Goal: Feedback & Contribution: Leave review/rating

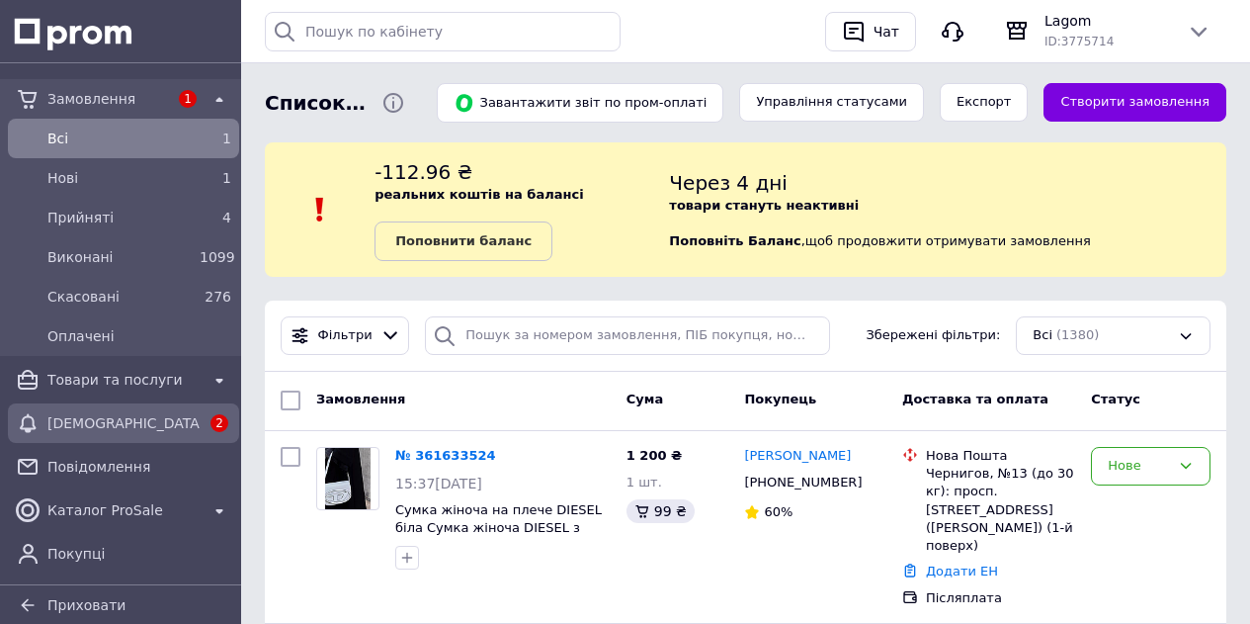
click at [113, 414] on span "[DEMOGRAPHIC_DATA]" at bounding box center [123, 423] width 152 height 20
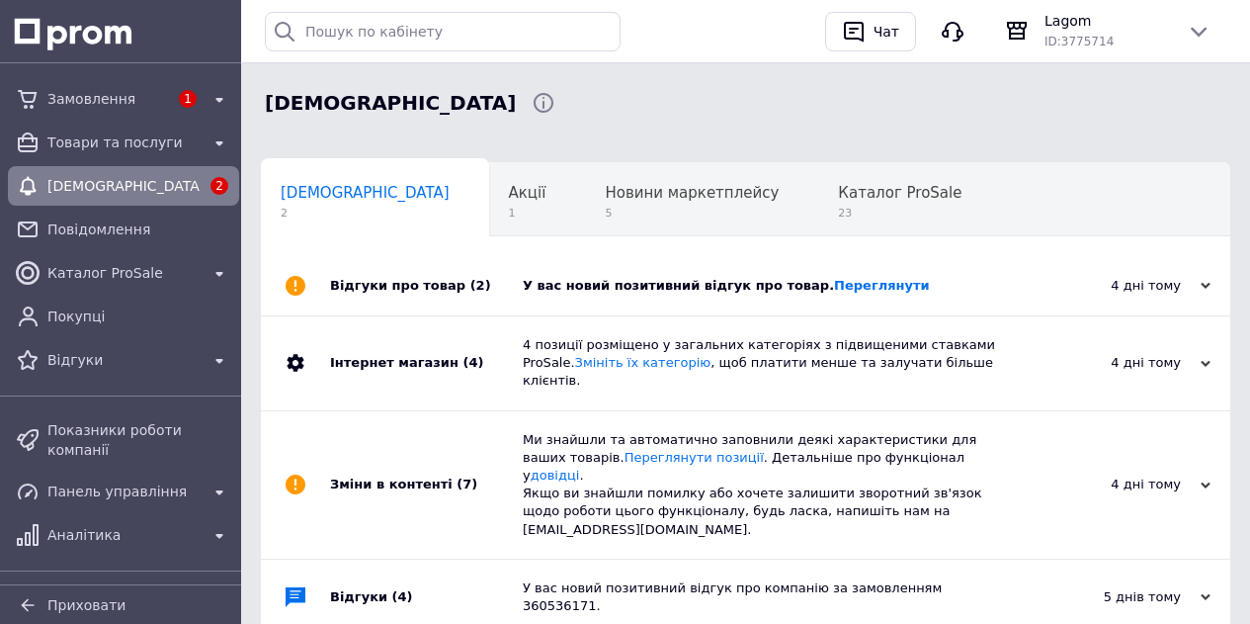
scroll to position [0, 10]
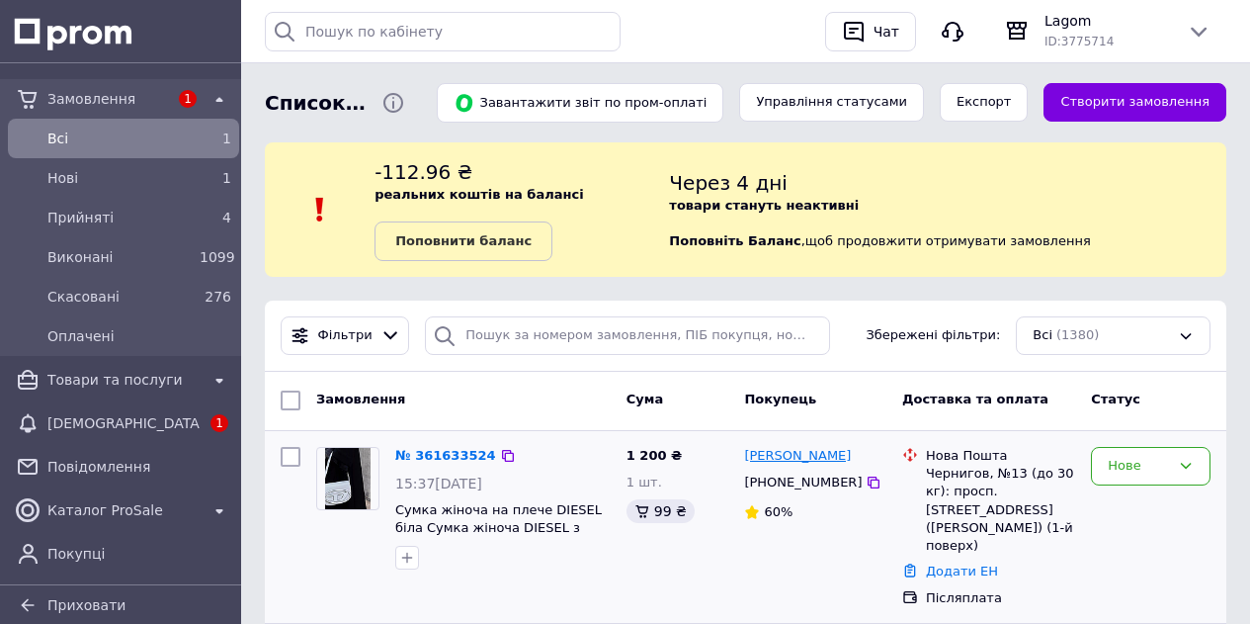
click at [783, 458] on link "[PERSON_NAME]" at bounding box center [797, 456] width 107 height 19
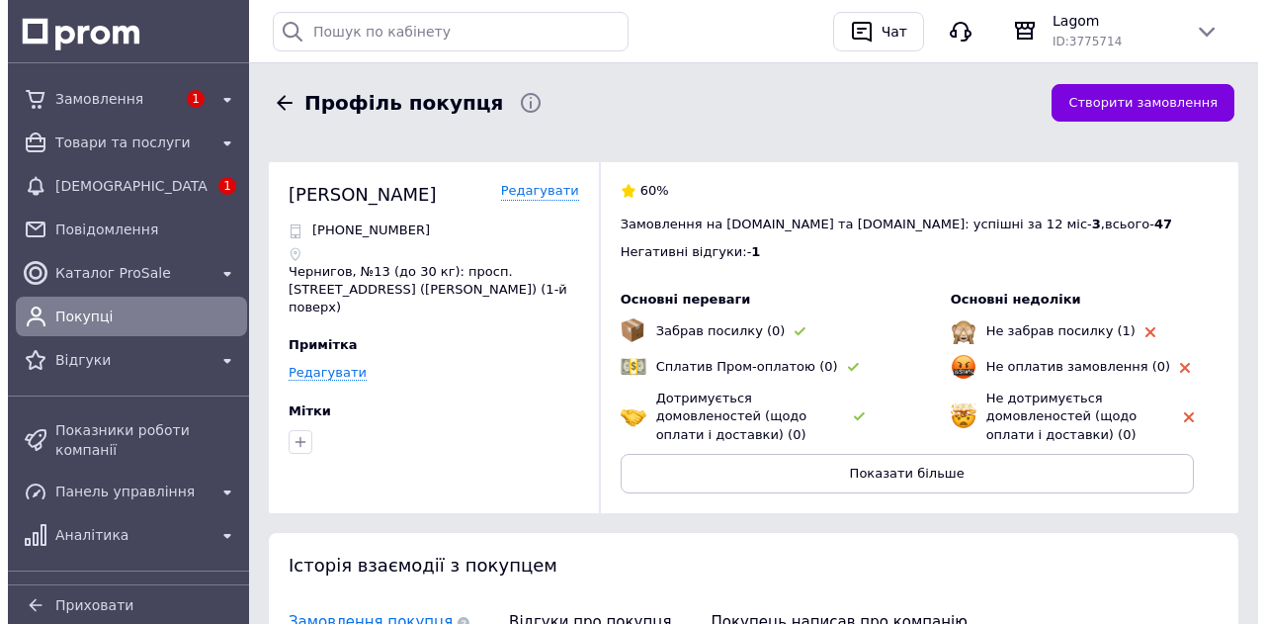
scroll to position [377, 0]
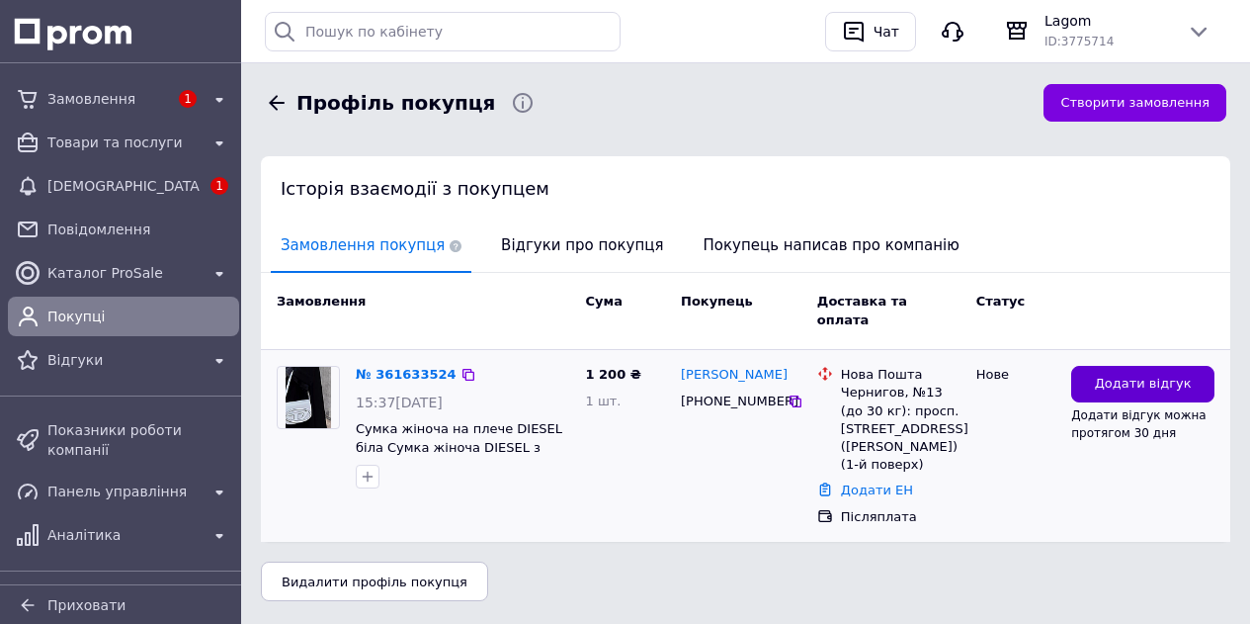
click at [1099, 368] on button "Додати відгук" at bounding box center [1142, 384] width 143 height 37
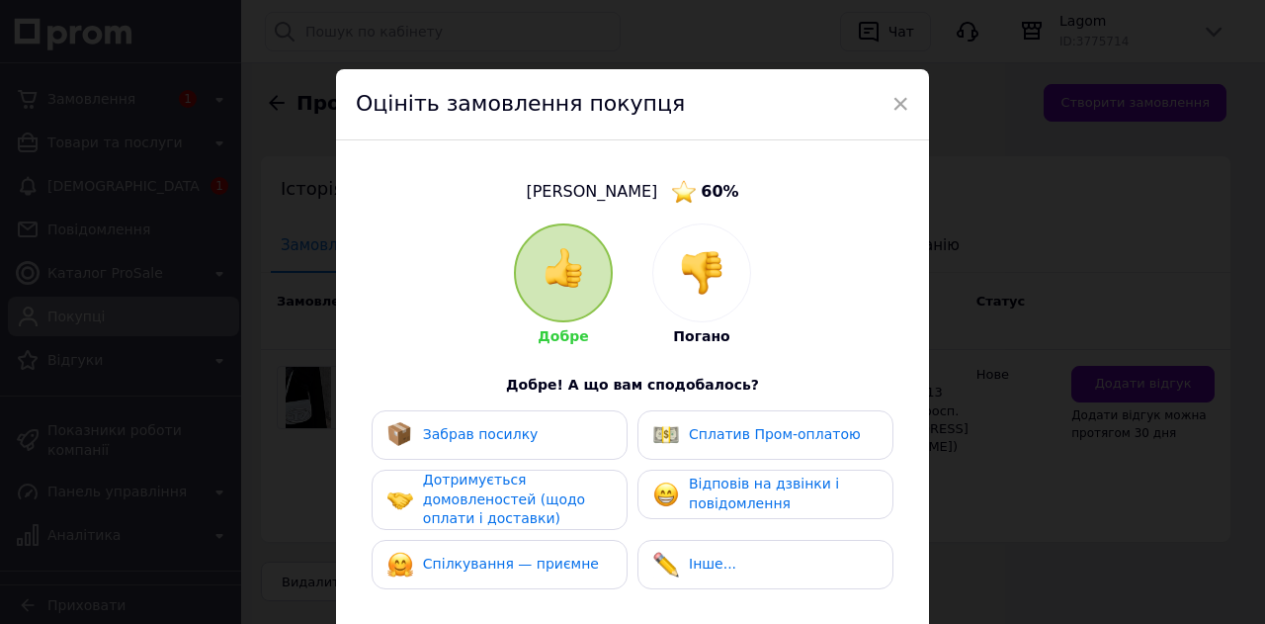
click at [703, 271] on img at bounding box center [701, 272] width 43 height 43
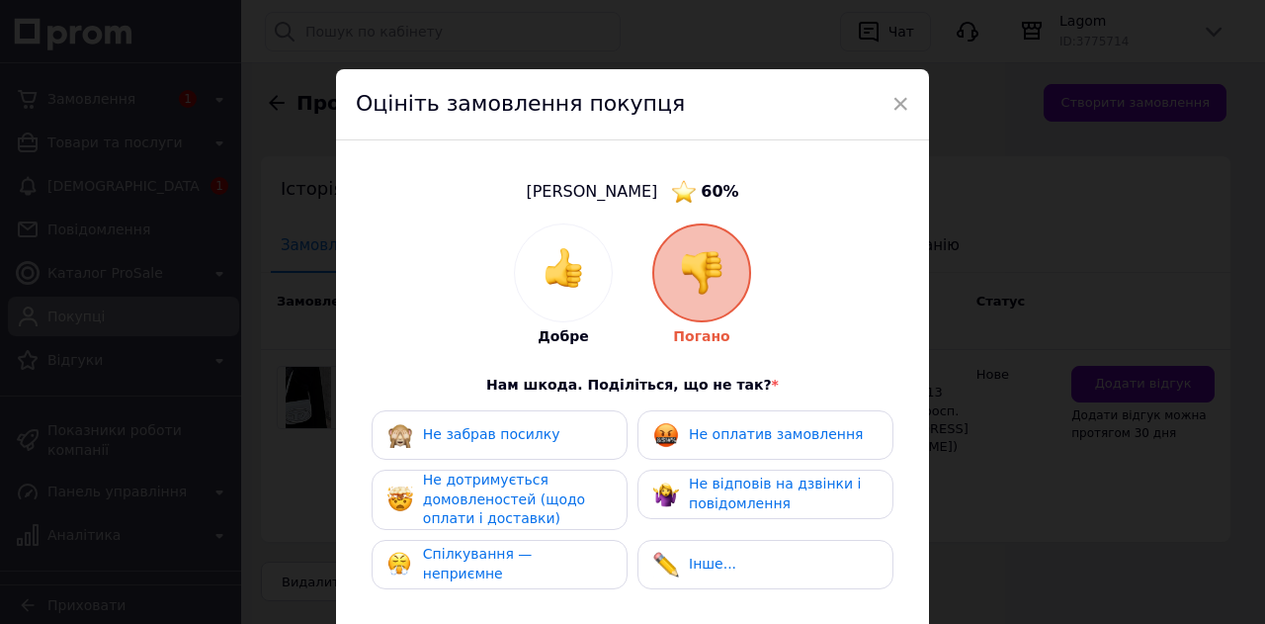
click at [757, 441] on span "Не оплатив замовлення" at bounding box center [776, 434] width 174 height 16
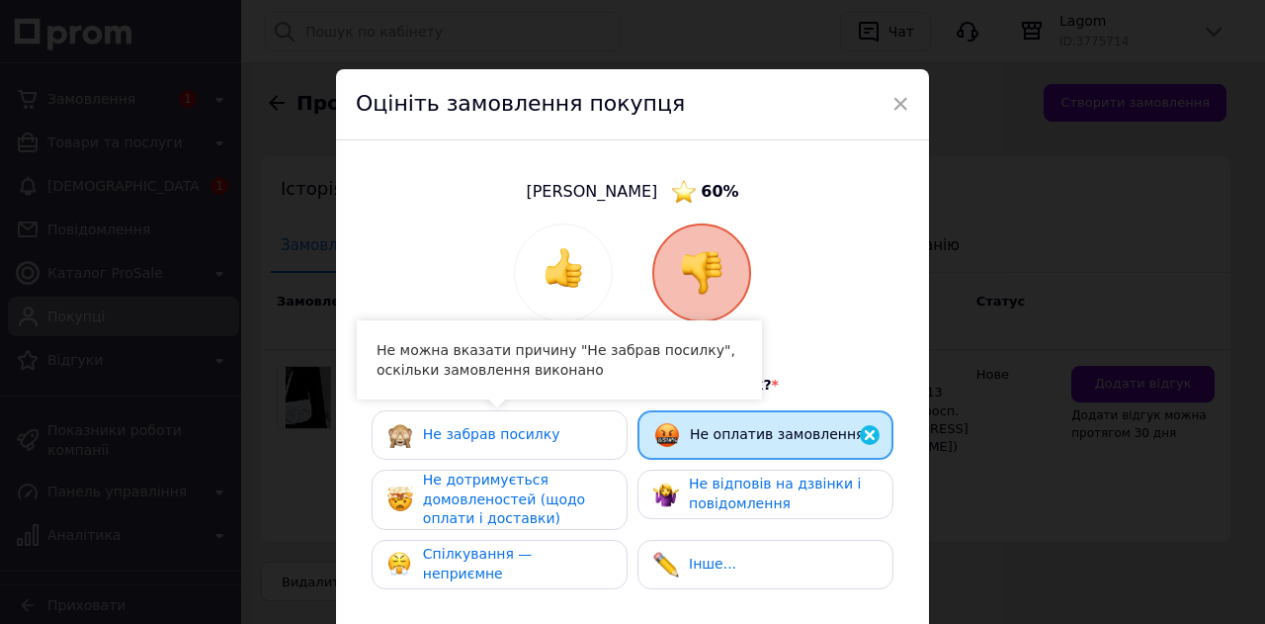
click at [494, 439] on span "Не забрав посилку" at bounding box center [491, 434] width 137 height 16
click at [487, 513] on span "Не дотримується домовленостей (щодо оплати і доставки)" at bounding box center [504, 498] width 162 height 54
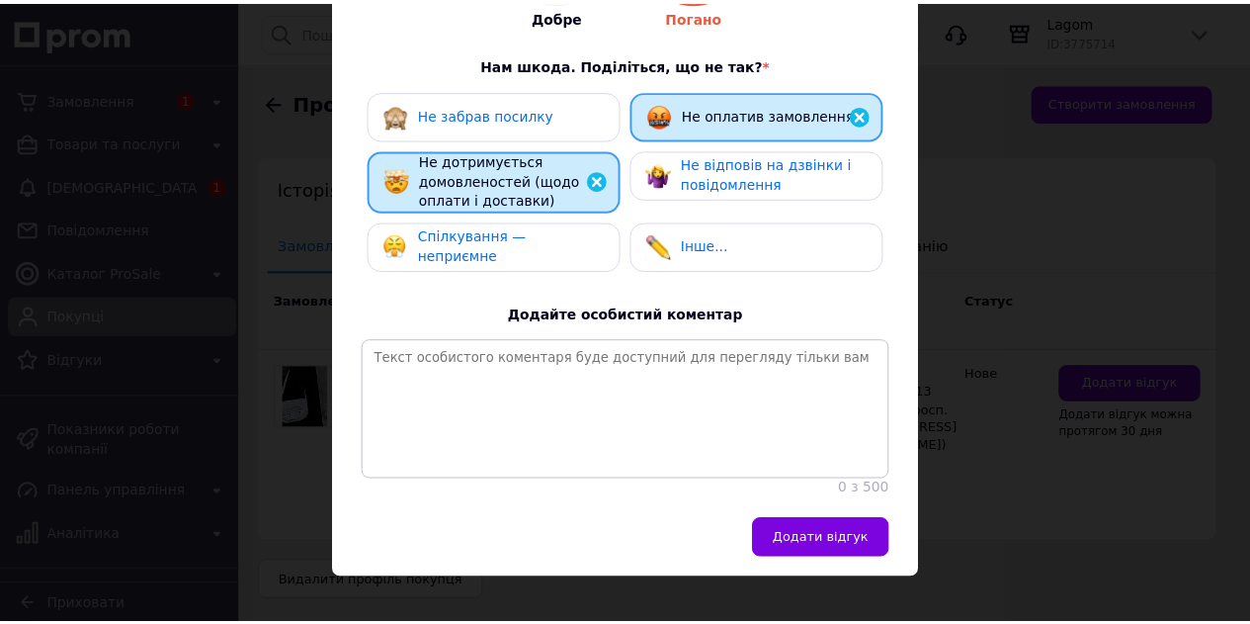
scroll to position [368, 0]
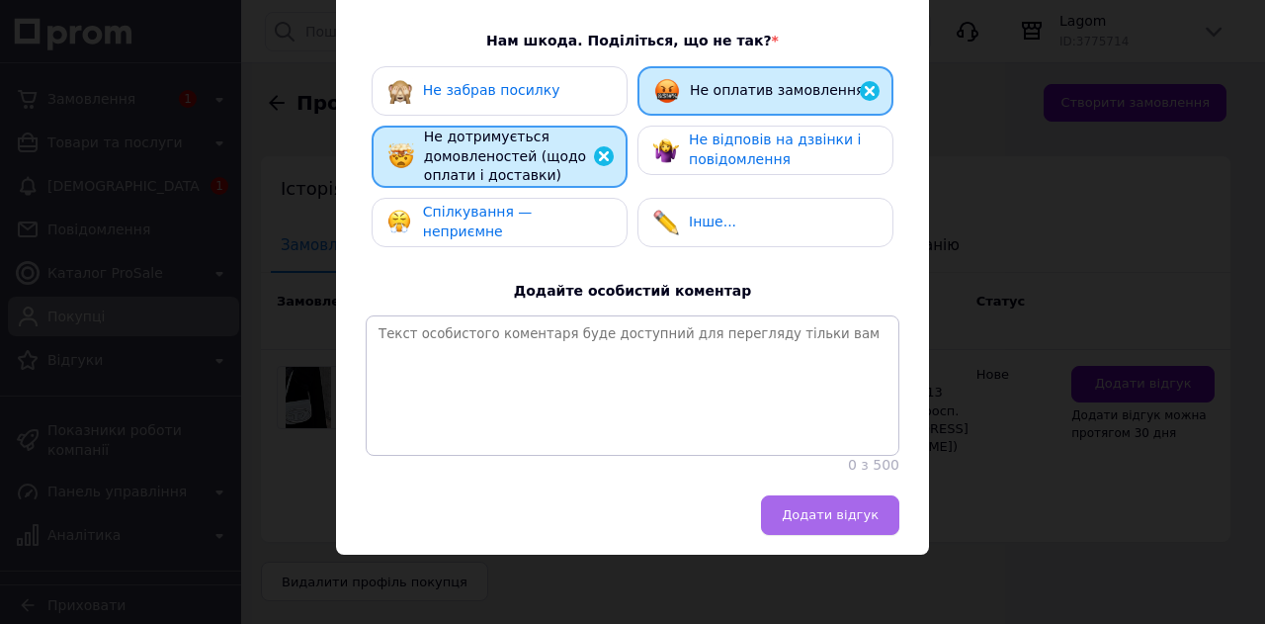
click at [853, 525] on button "Додати відгук" at bounding box center [830, 515] width 138 height 40
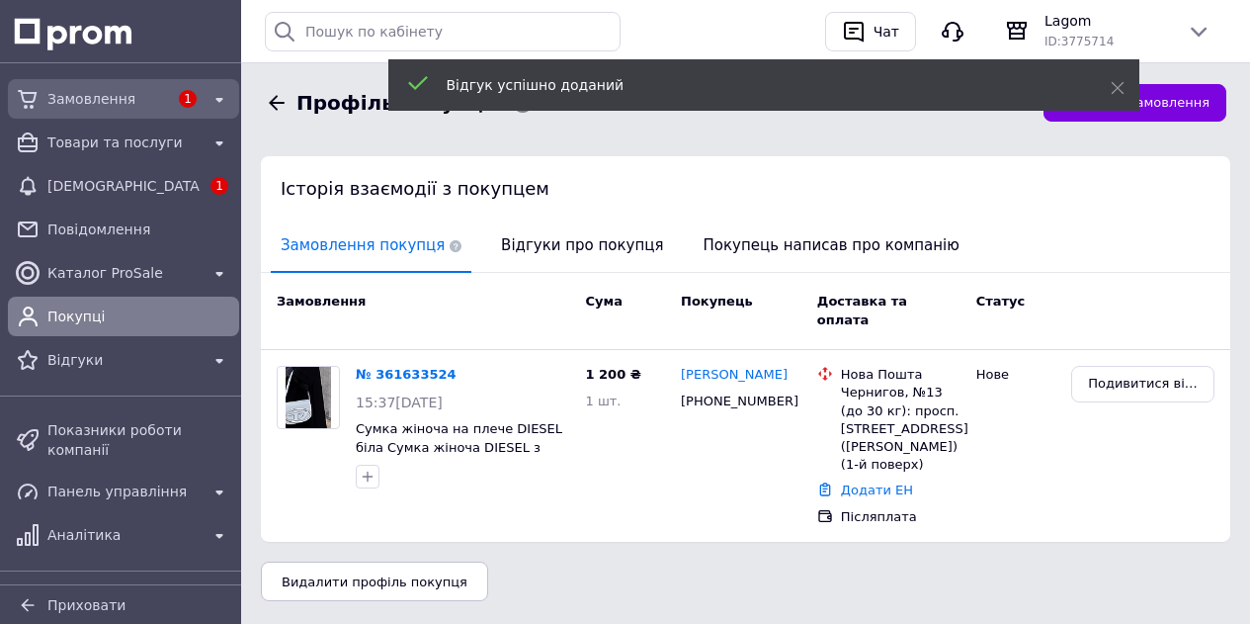
click at [110, 101] on span "Замовлення" at bounding box center [107, 99] width 121 height 20
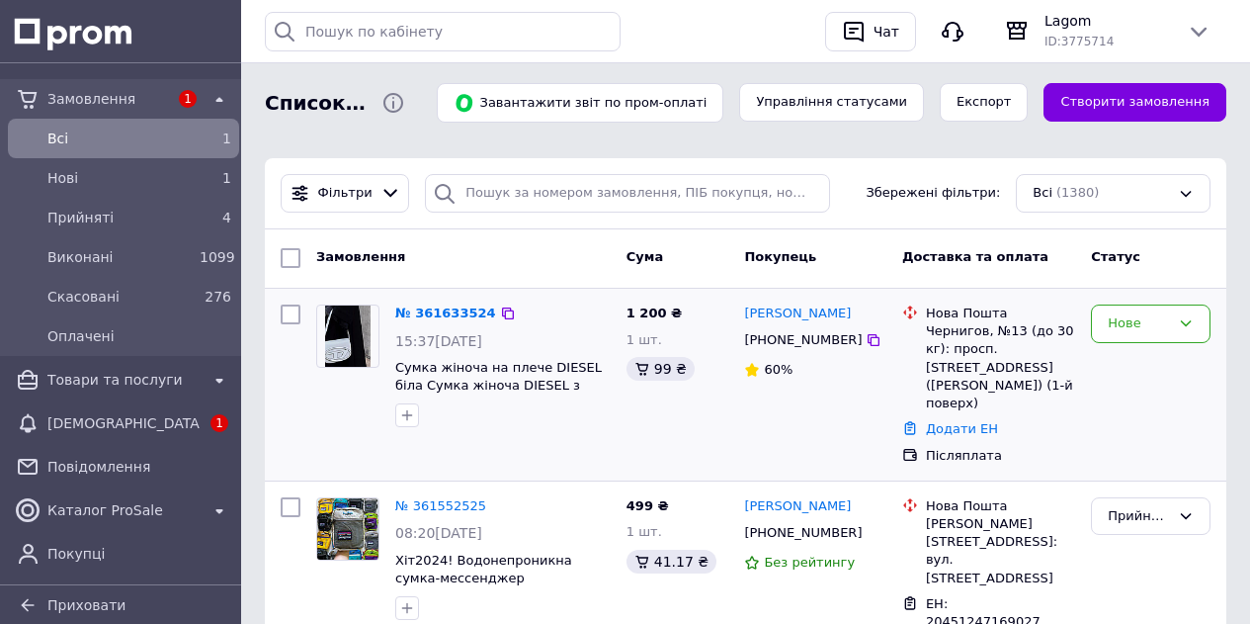
scroll to position [198, 0]
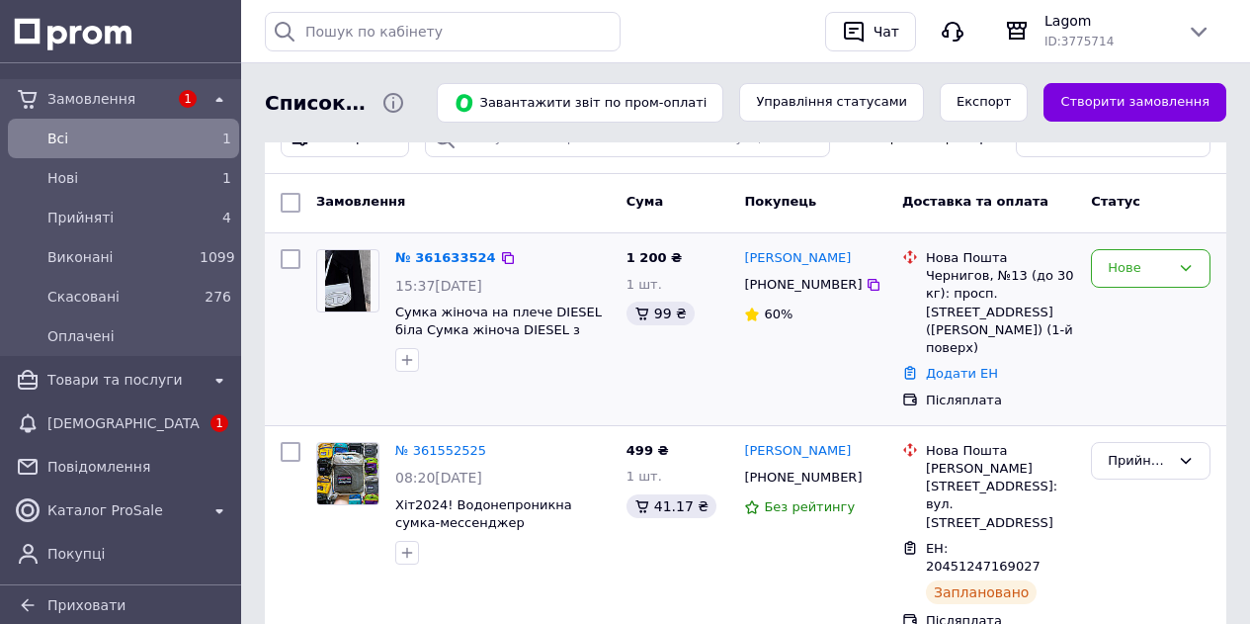
click at [347, 281] on img at bounding box center [348, 280] width 46 height 61
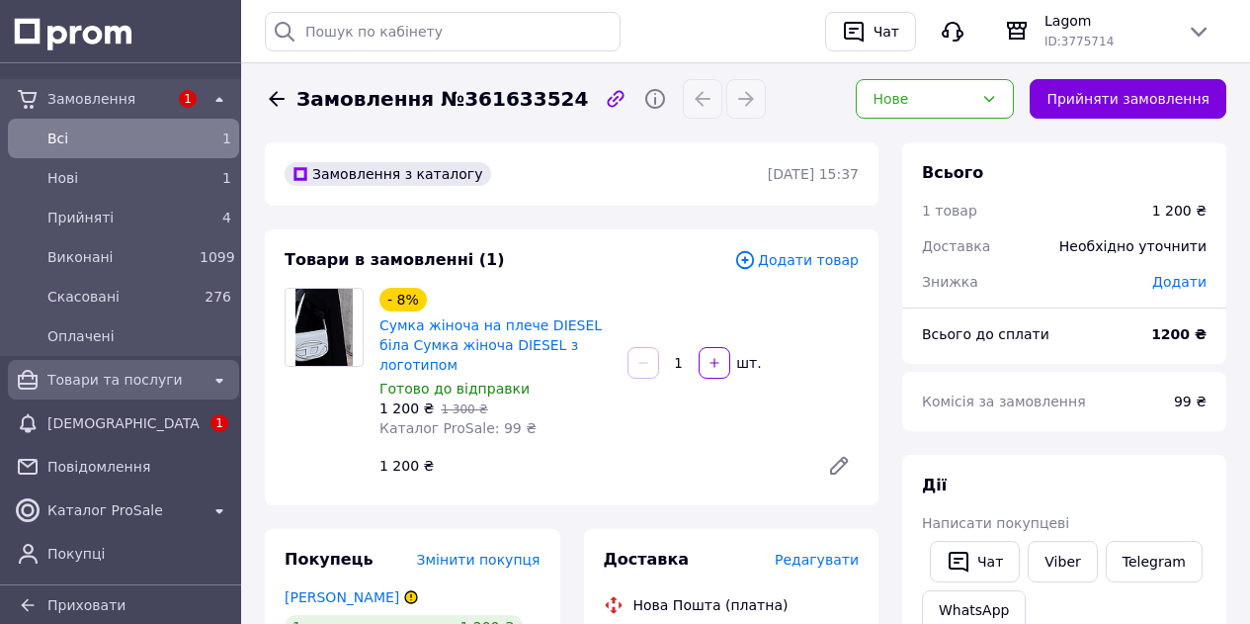
click at [139, 378] on span "Товари та послуги" at bounding box center [123, 380] width 152 height 20
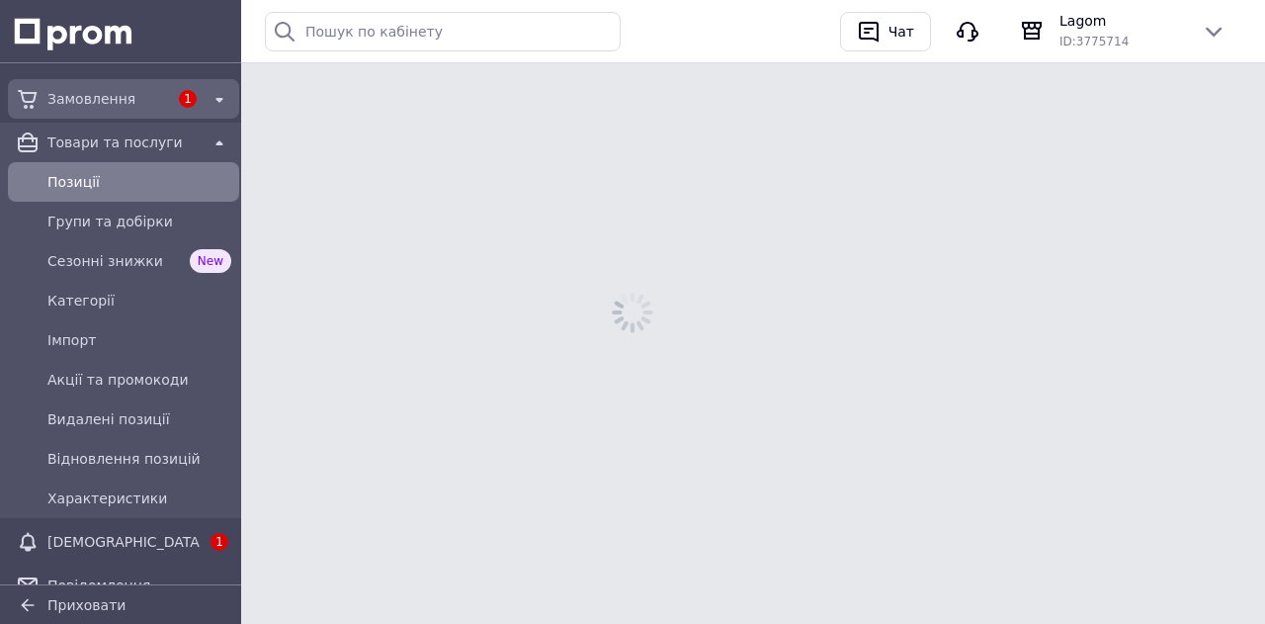
click at [92, 79] on link "Замовлення 1" at bounding box center [123, 99] width 247 height 40
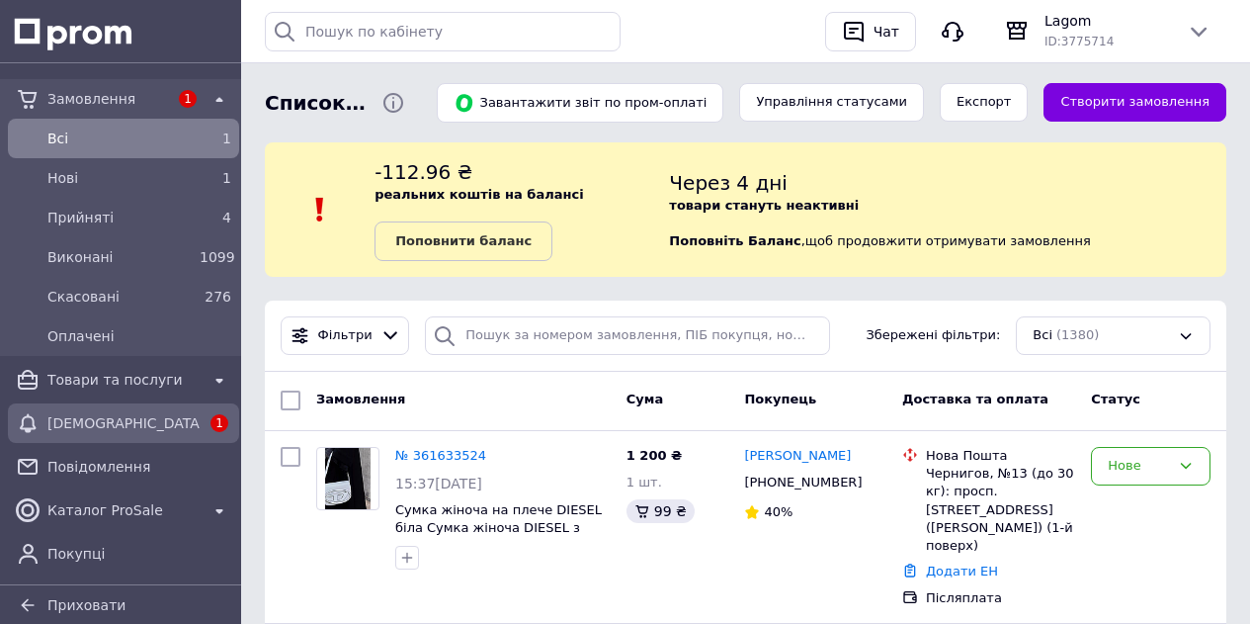
click at [82, 421] on span "[DEMOGRAPHIC_DATA]" at bounding box center [123, 423] width 152 height 20
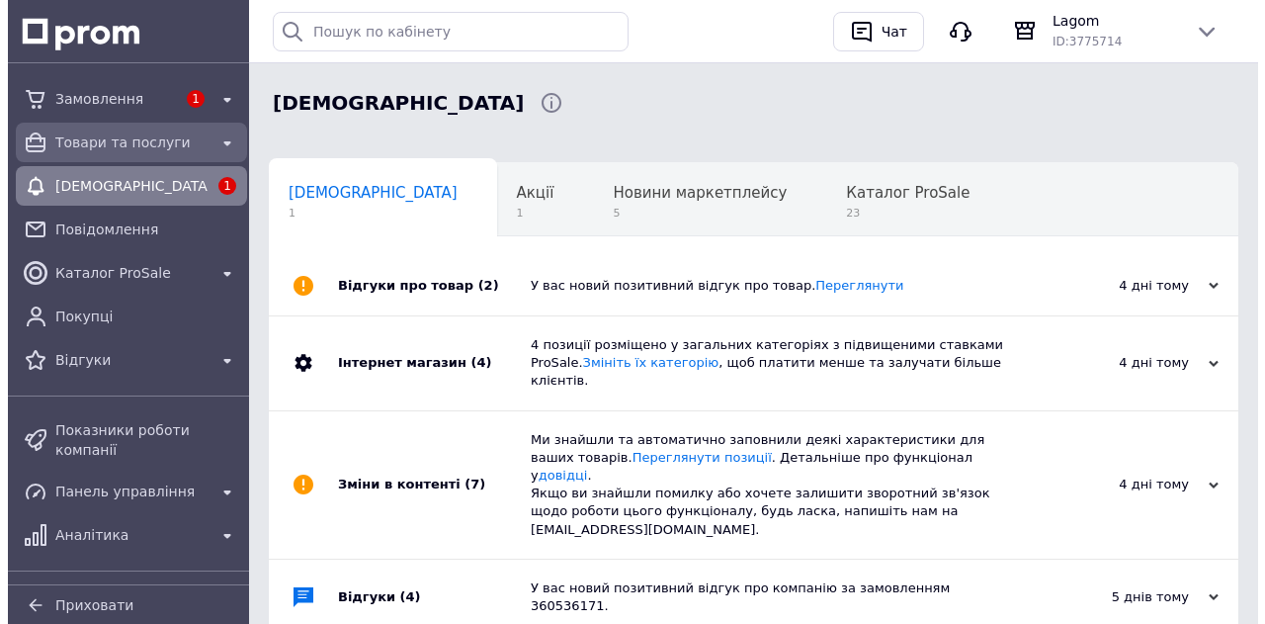
scroll to position [0, 10]
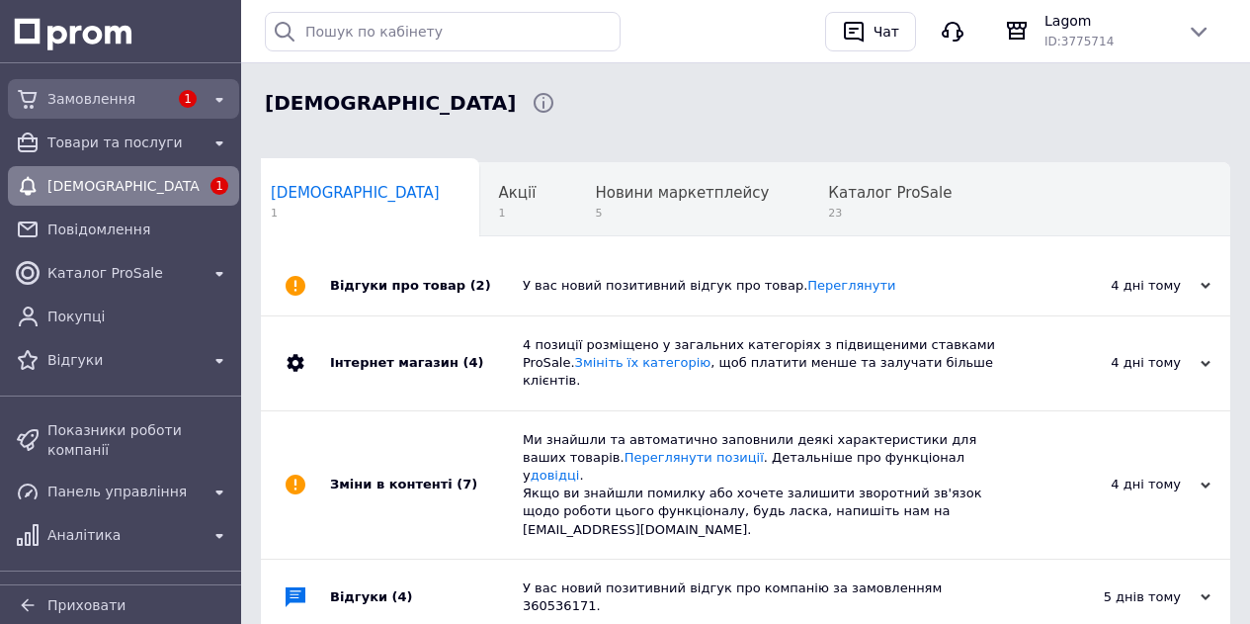
click at [98, 88] on div "Замовлення" at bounding box center [107, 99] width 128 height 28
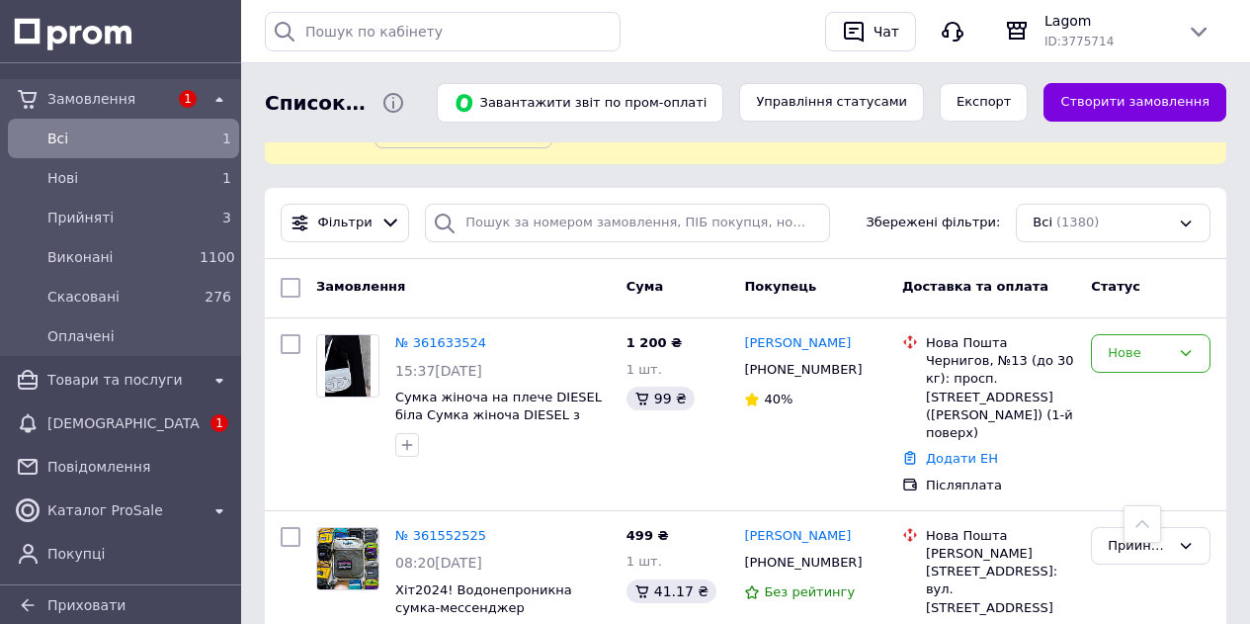
scroll to position [99, 0]
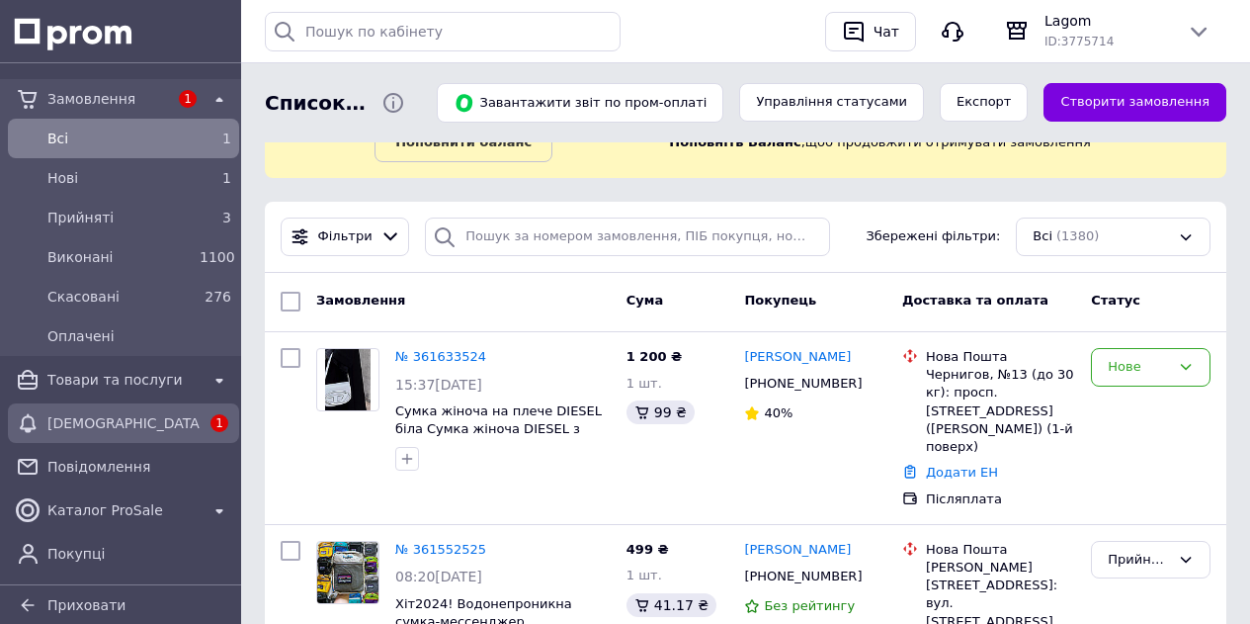
click at [95, 422] on span "[DEMOGRAPHIC_DATA]" at bounding box center [123, 423] width 152 height 20
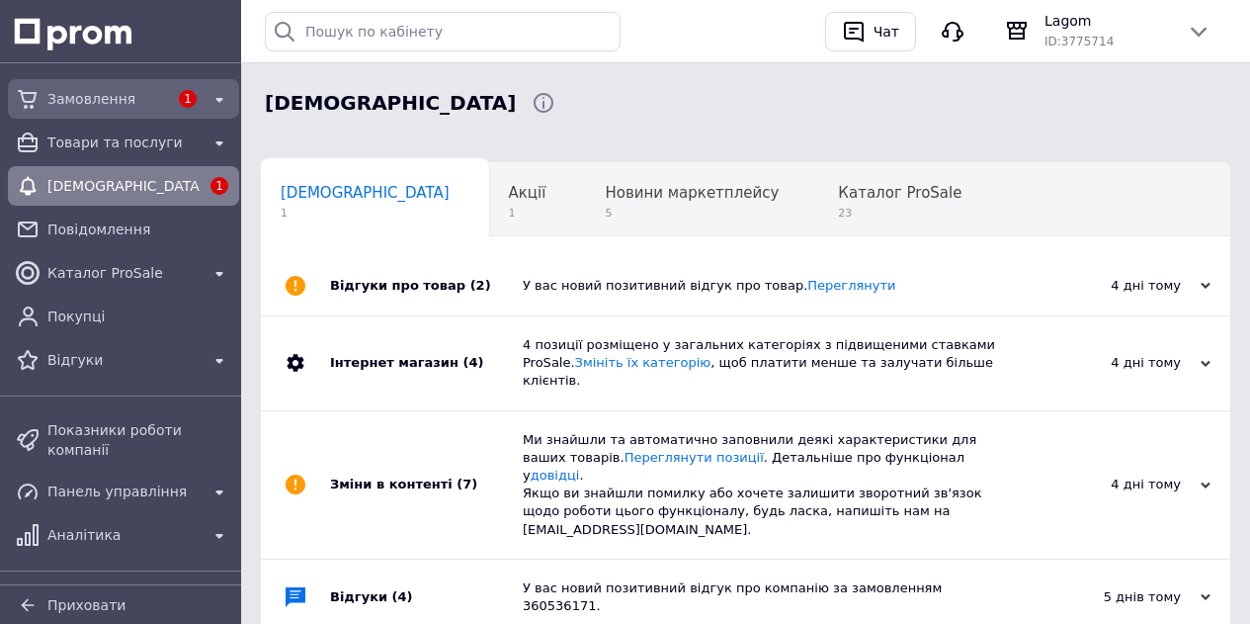
scroll to position [0, 10]
click at [80, 86] on div "Замовлення" at bounding box center [107, 99] width 128 height 28
